Goal: Task Accomplishment & Management: Use online tool/utility

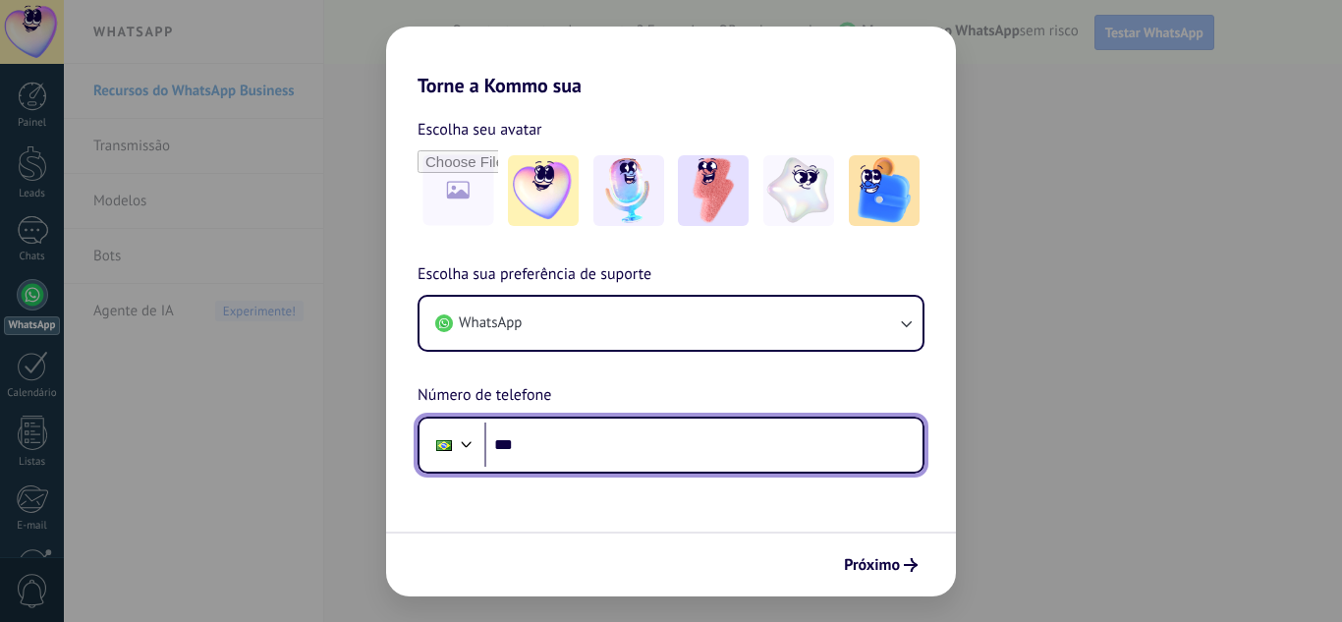
click at [582, 449] on input "***" at bounding box center [704, 445] width 438 height 45
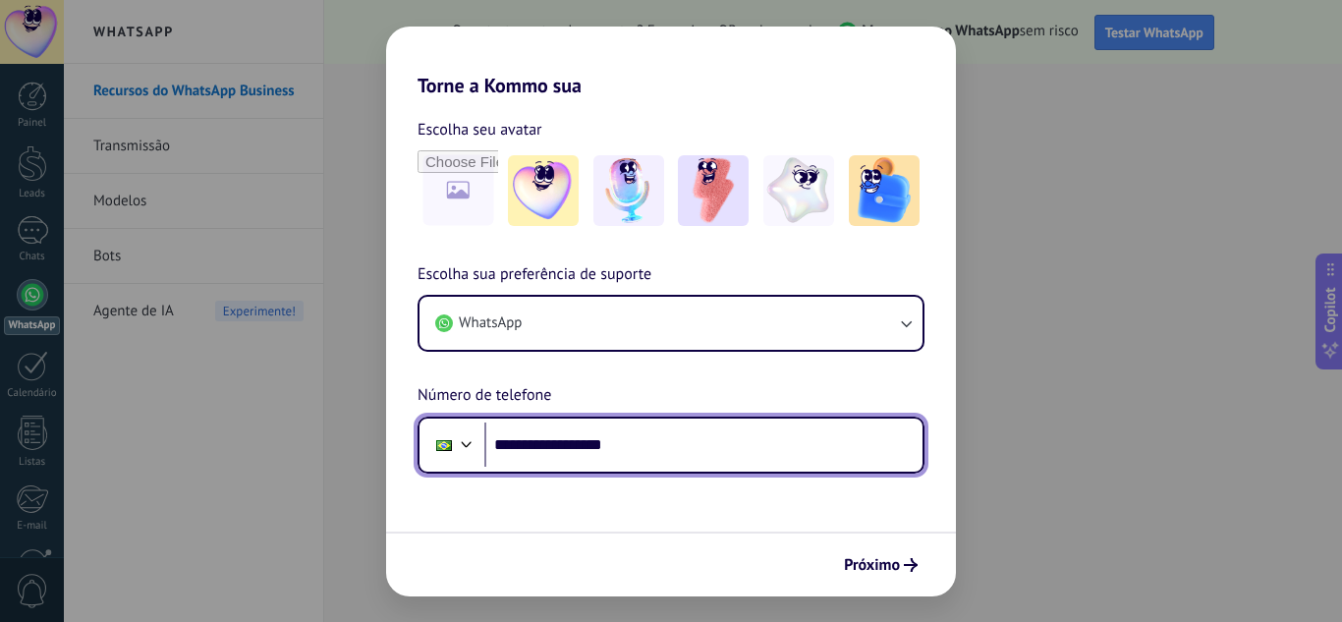
type input "**********"
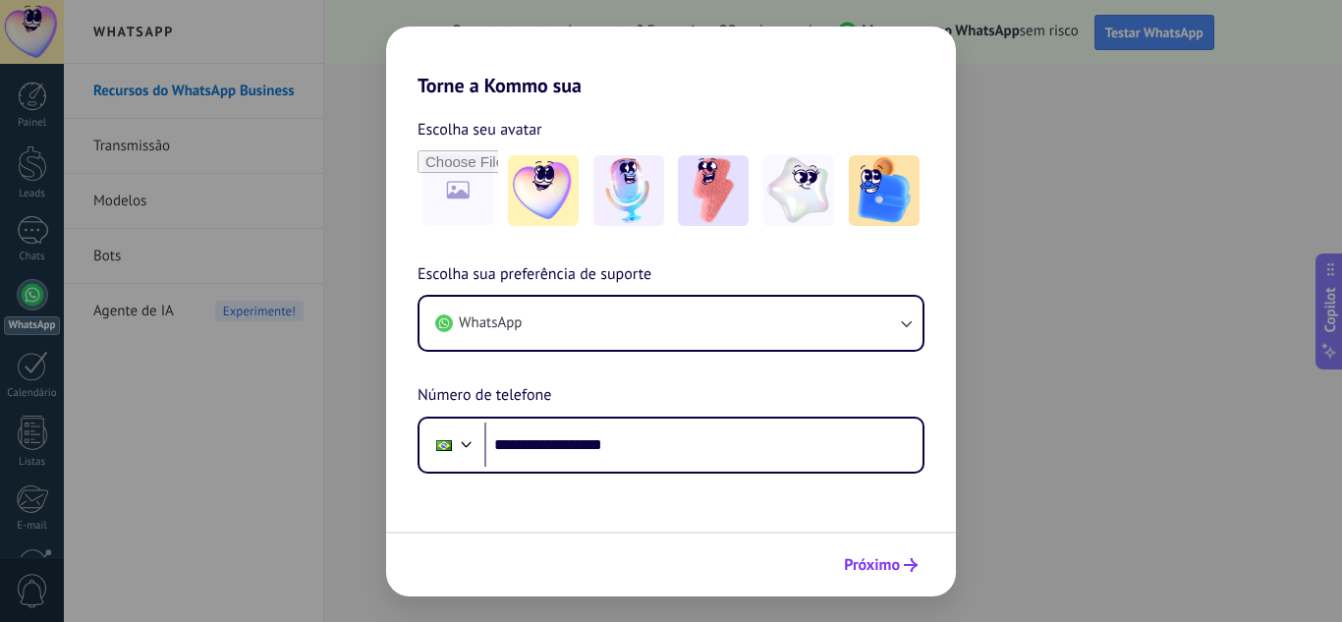
click at [859, 563] on span "Próximo" at bounding box center [872, 565] width 56 height 14
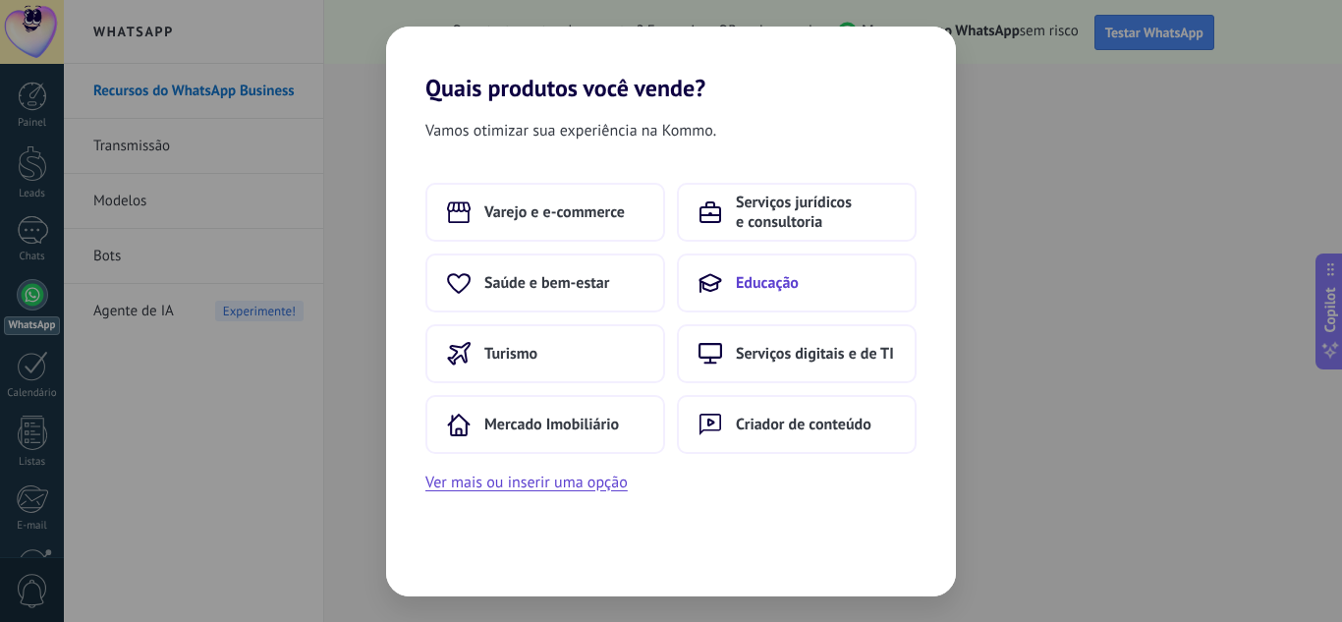
click at [894, 297] on button "Educação" at bounding box center [797, 283] width 240 height 59
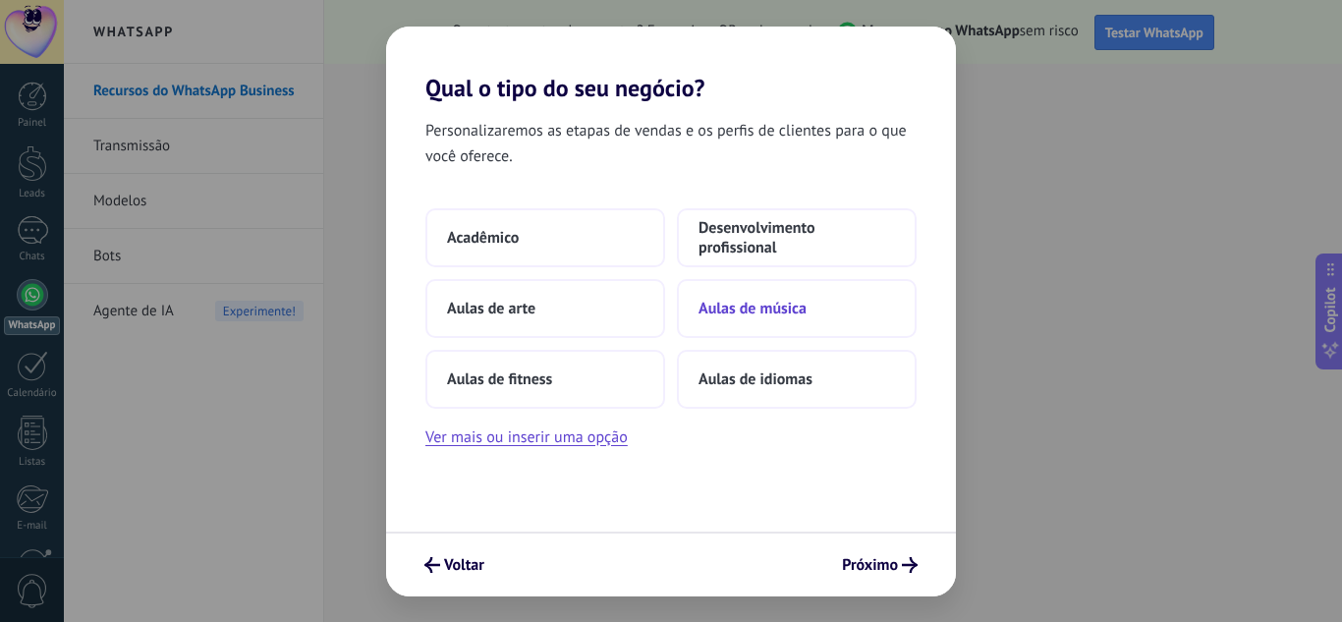
click at [787, 299] on span "Aulas de música" at bounding box center [753, 309] width 108 height 20
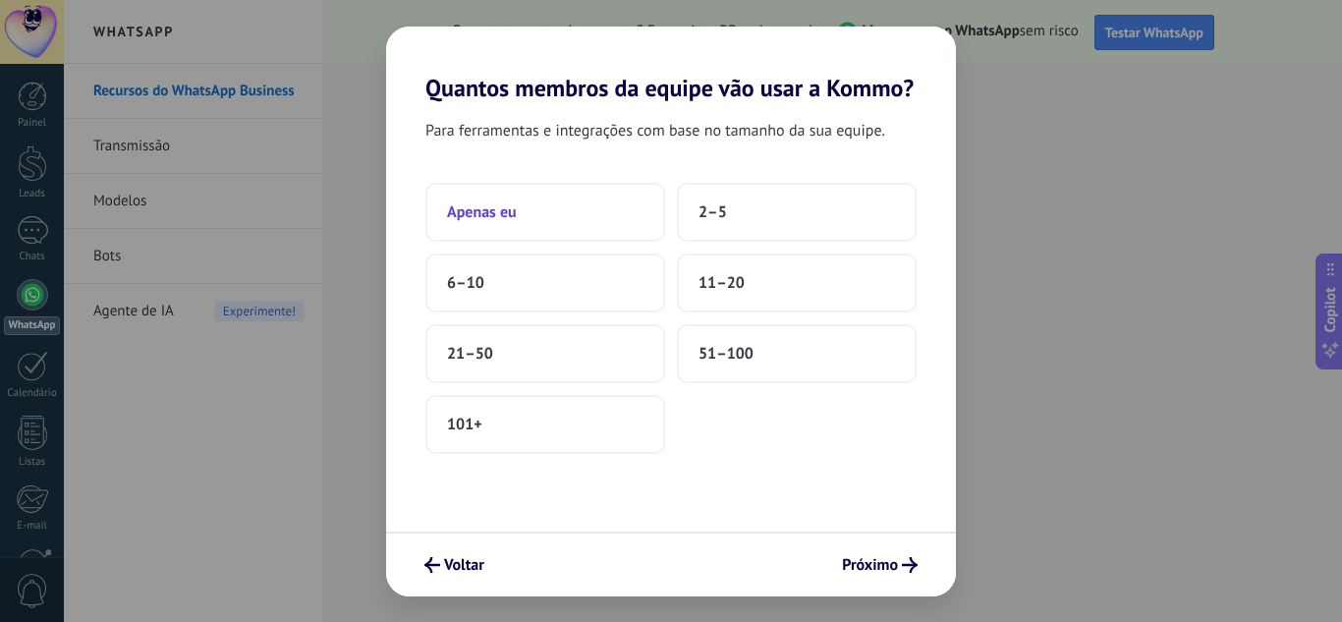
click at [574, 225] on button "Apenas eu" at bounding box center [546, 212] width 240 height 59
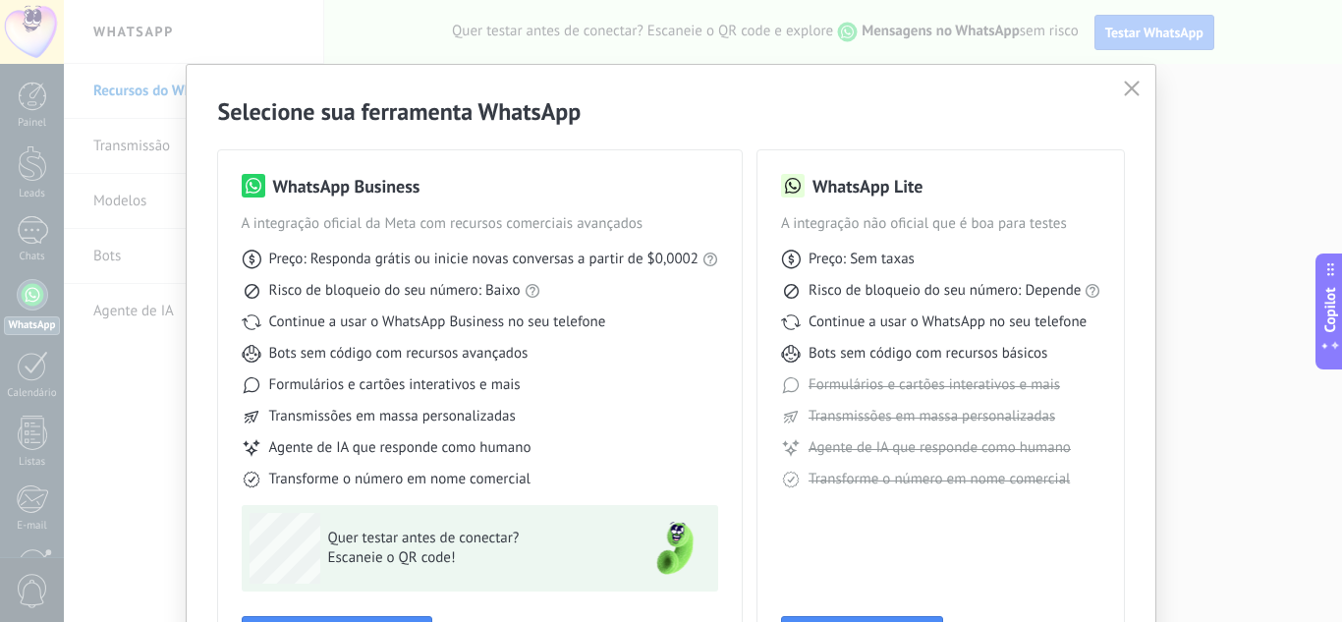
scroll to position [149, 0]
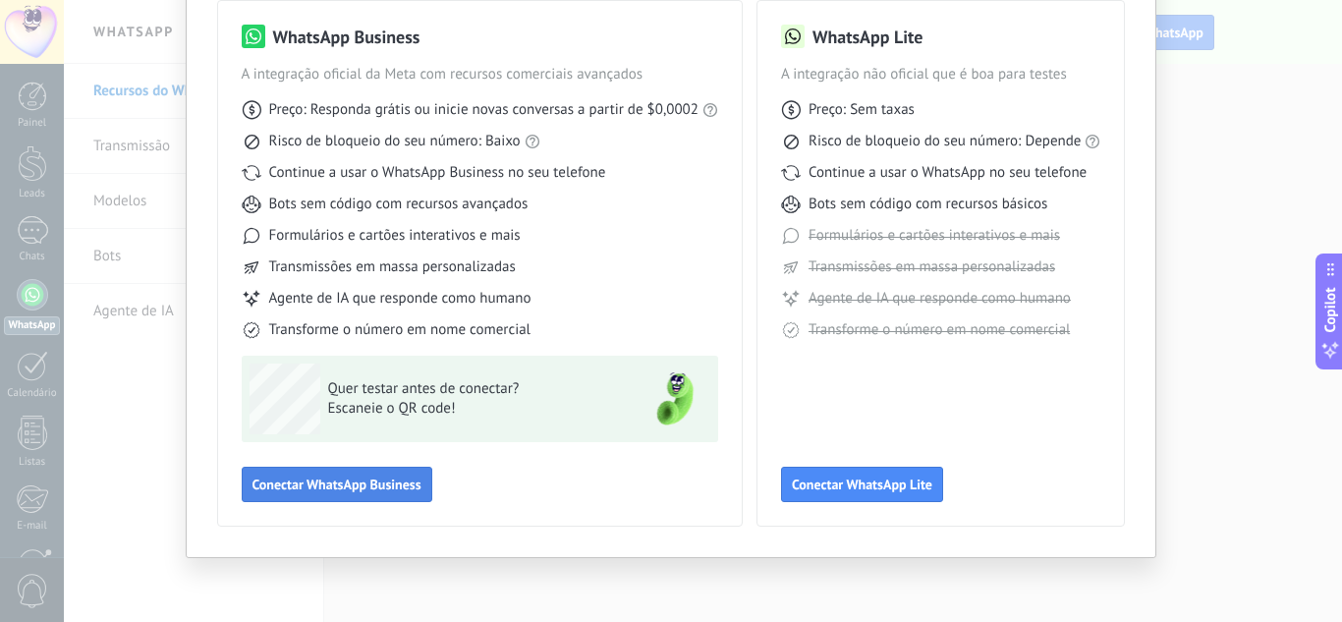
click at [399, 497] on button "Conectar WhatsApp Business" at bounding box center [337, 484] width 191 height 35
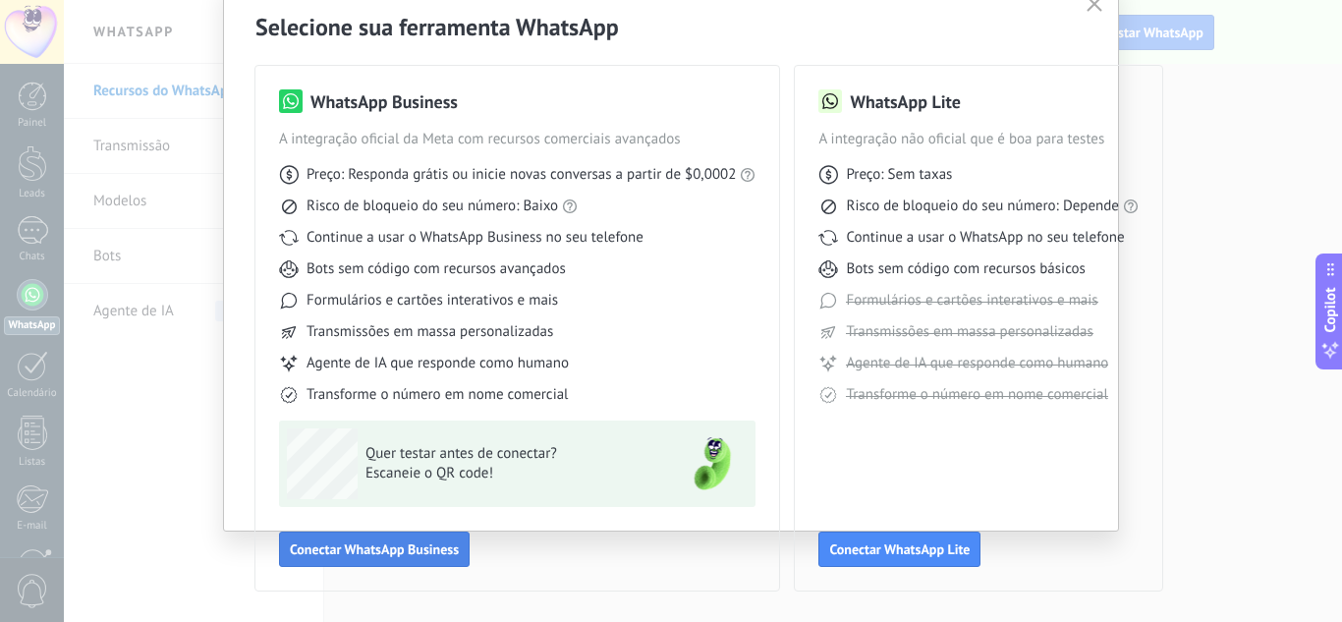
click at [378, 479] on span "Escaneie o QR code!" at bounding box center [509, 474] width 287 height 20
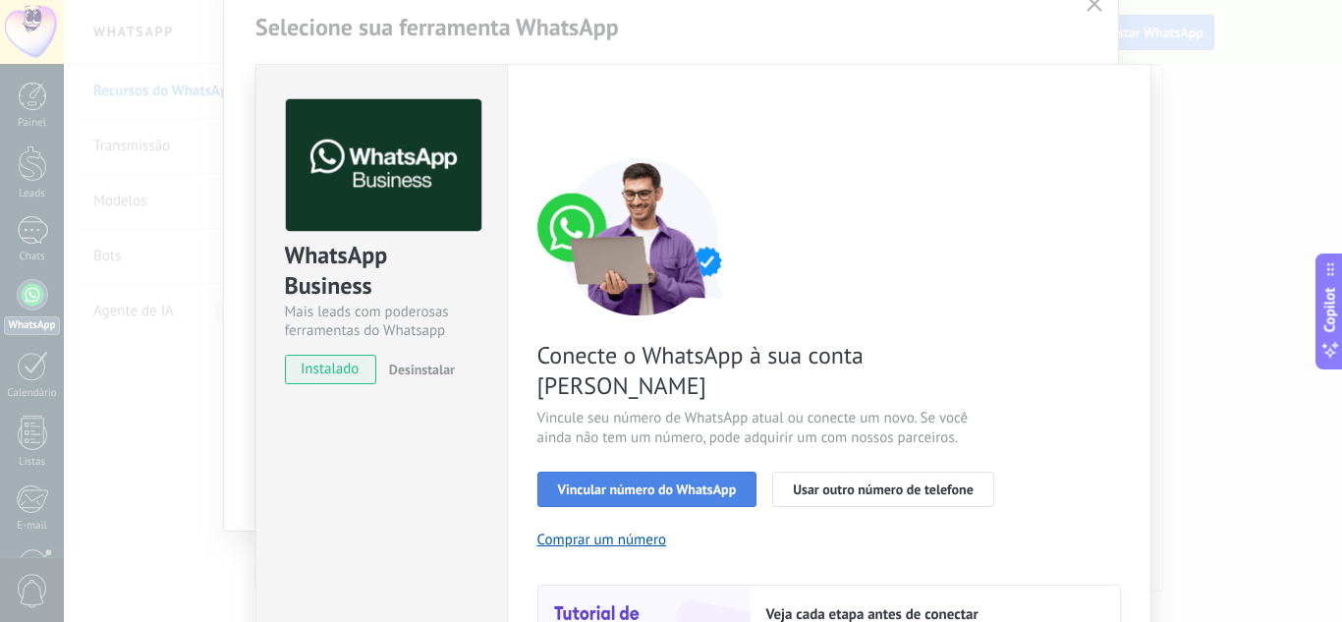
click at [629, 483] on span "Vincular número do WhatsApp" at bounding box center [647, 490] width 179 height 14
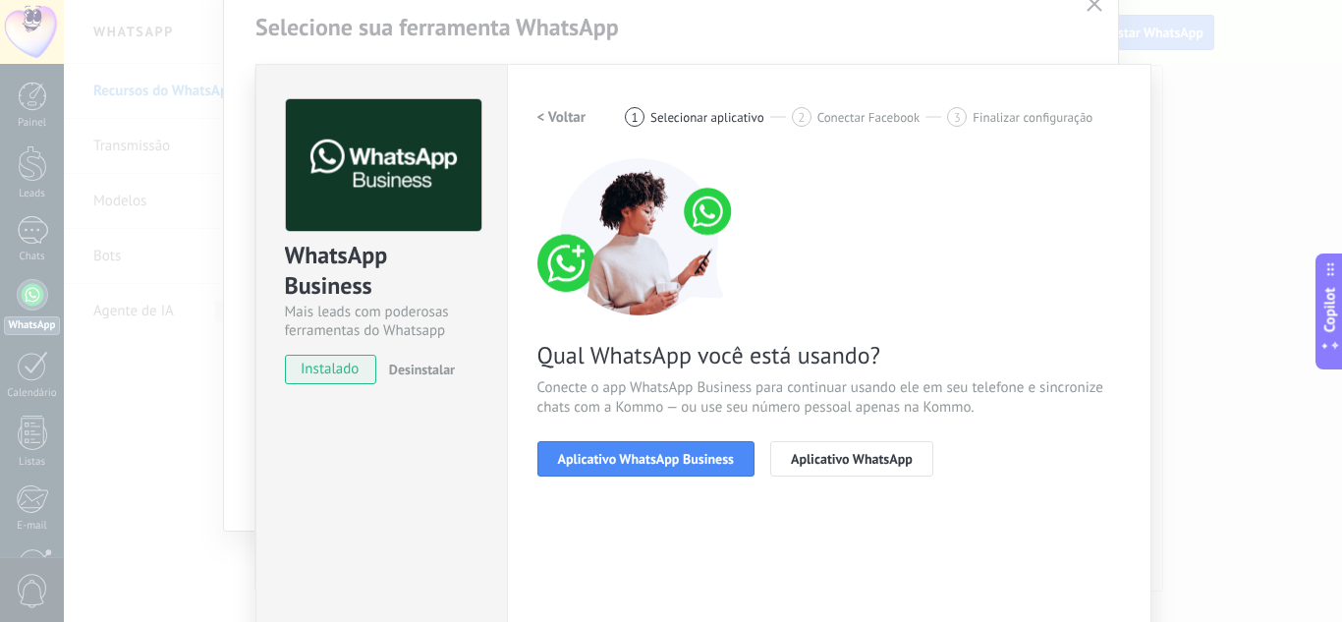
click at [629, 461] on span "Aplicativo WhatsApp Business" at bounding box center [646, 459] width 176 height 14
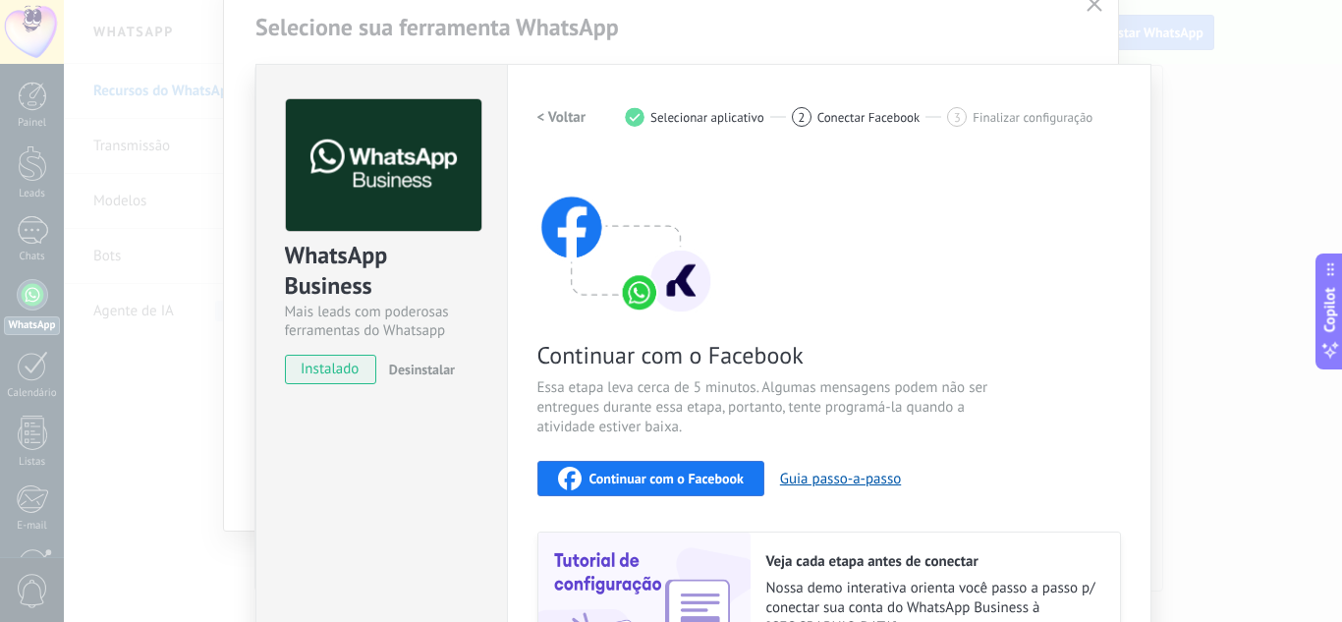
click at [558, 475] on icon "button" at bounding box center [570, 479] width 24 height 24
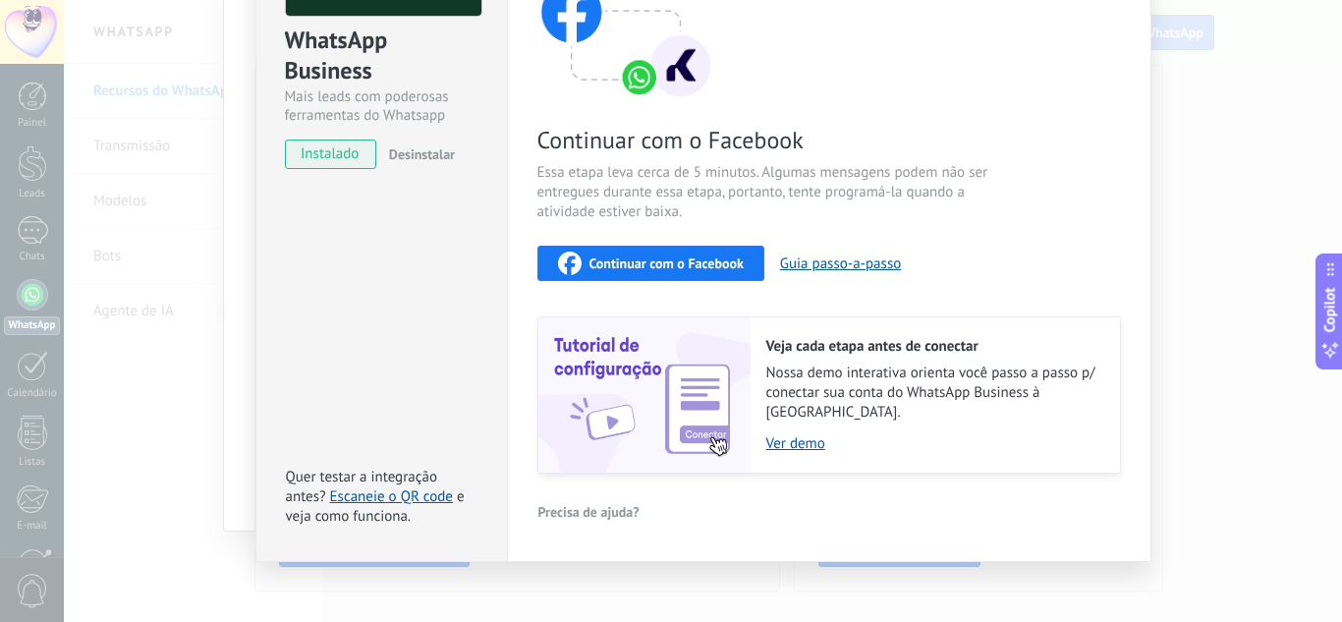
scroll to position [0, 0]
